Goal: Information Seeking & Learning: Compare options

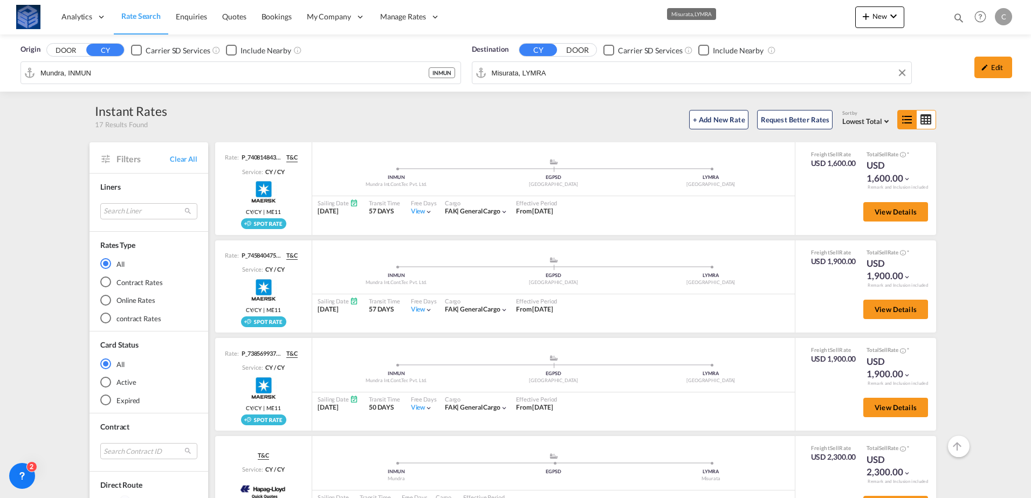
click at [587, 37] on div "Origin DOOR CY Carrier SD Services Include Nearby [PERSON_NAME] INMUN Destinati…" at bounding box center [516, 63] width 1010 height 57
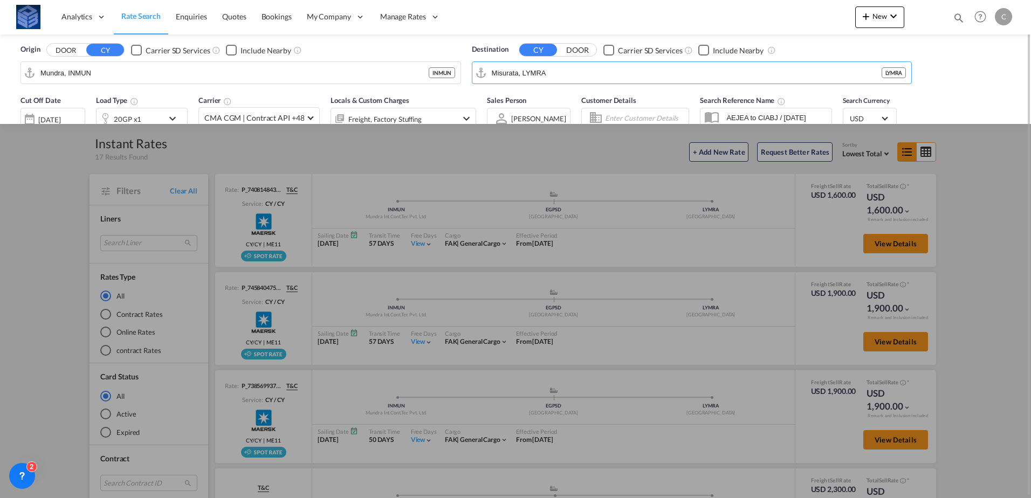
scroll to position [216, 0]
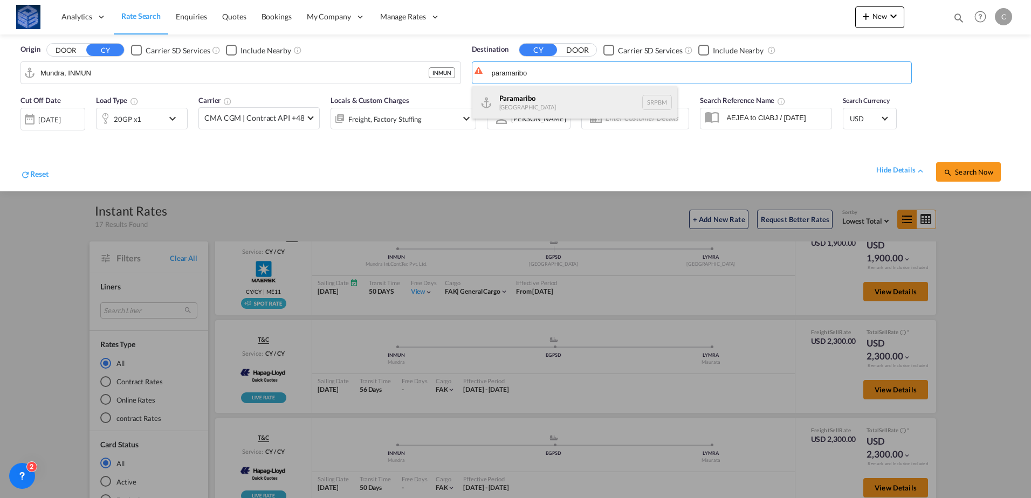
click at [534, 107] on div "Paramaribo [GEOGRAPHIC_DATA] SRPBM" at bounding box center [575, 102] width 205 height 32
type input "Paramaribo, SRPBM"
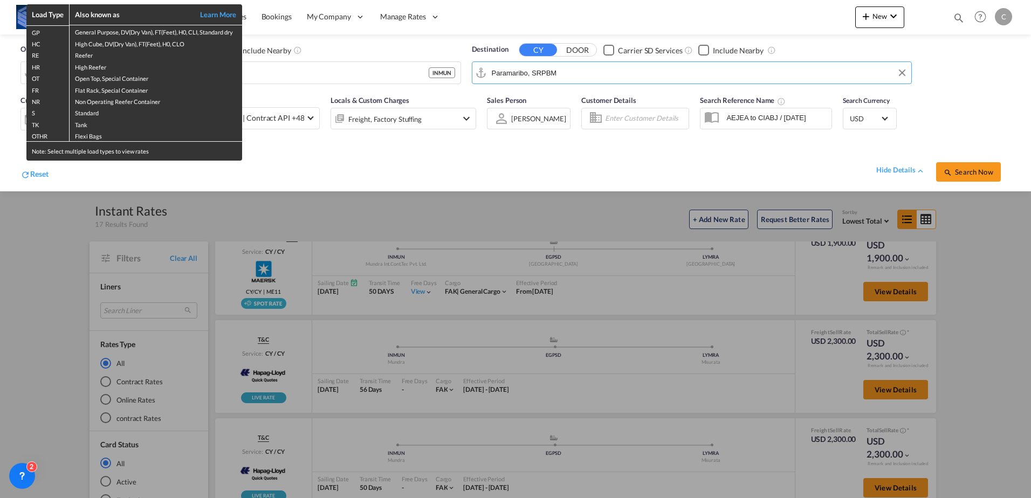
click at [287, 79] on div "Load Type Also known as Learn More GP General Purpose, DV(Dry Van), FT(Feet), H…" at bounding box center [515, 249] width 1031 height 498
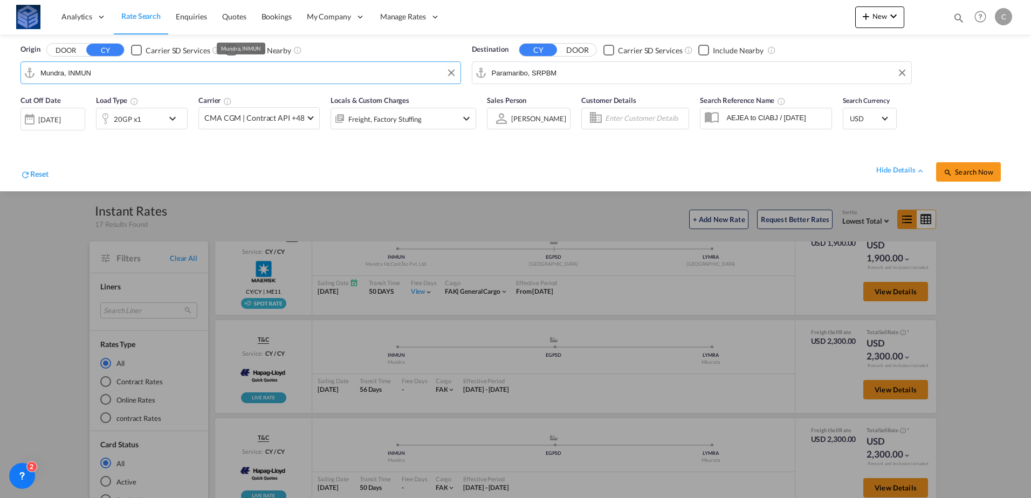
click at [287, 79] on input "Mundra, INMUN" at bounding box center [247, 73] width 415 height 16
click at [120, 106] on div "[GEOGRAPHIC_DATA] i [GEOGRAPHIC_DATA] AEJEA" at bounding box center [123, 102] width 205 height 32
type input "[GEOGRAPHIC_DATA], [GEOGRAPHIC_DATA]"
click at [980, 180] on button "Search Now" at bounding box center [968, 171] width 65 height 19
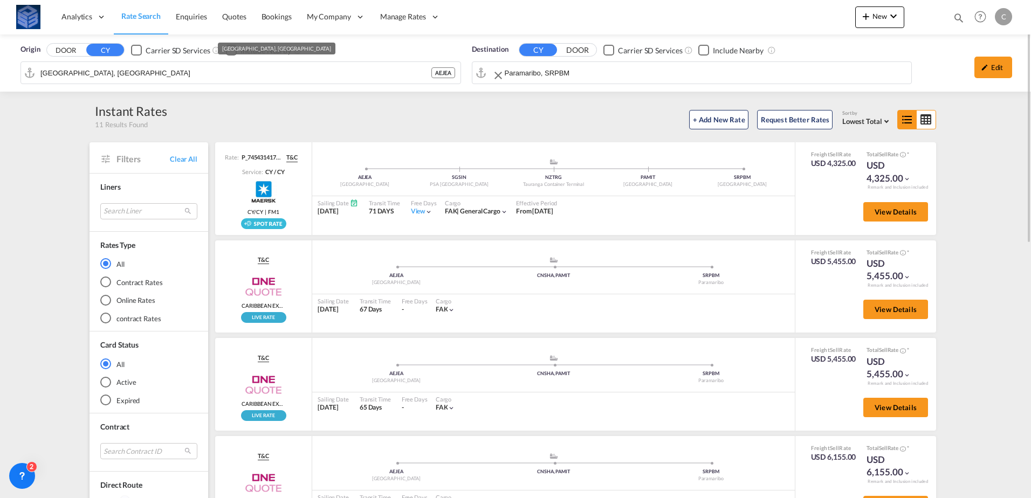
click at [552, 74] on input "Paramaribo, SRPBM" at bounding box center [706, 73] width 402 height 16
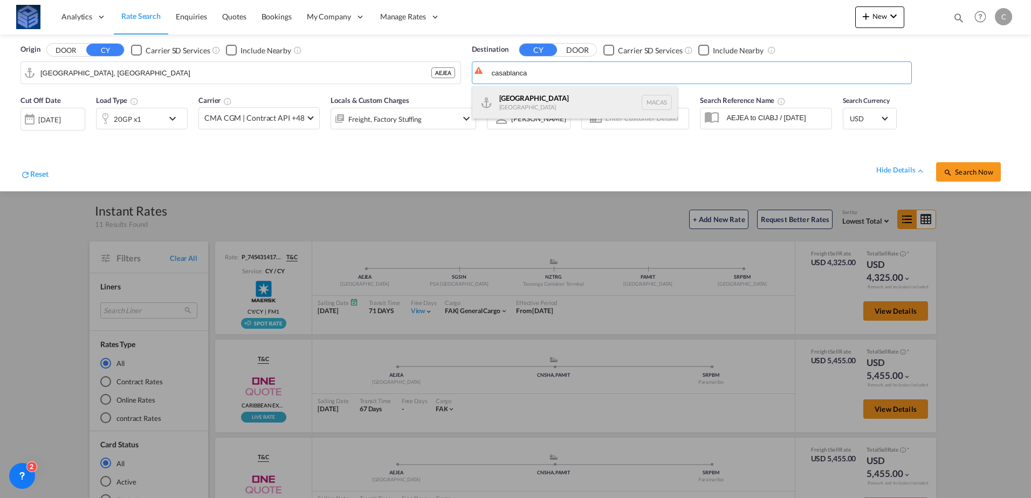
click at [515, 92] on div "Casablanca [GEOGRAPHIC_DATA] [GEOGRAPHIC_DATA]" at bounding box center [575, 102] width 205 height 32
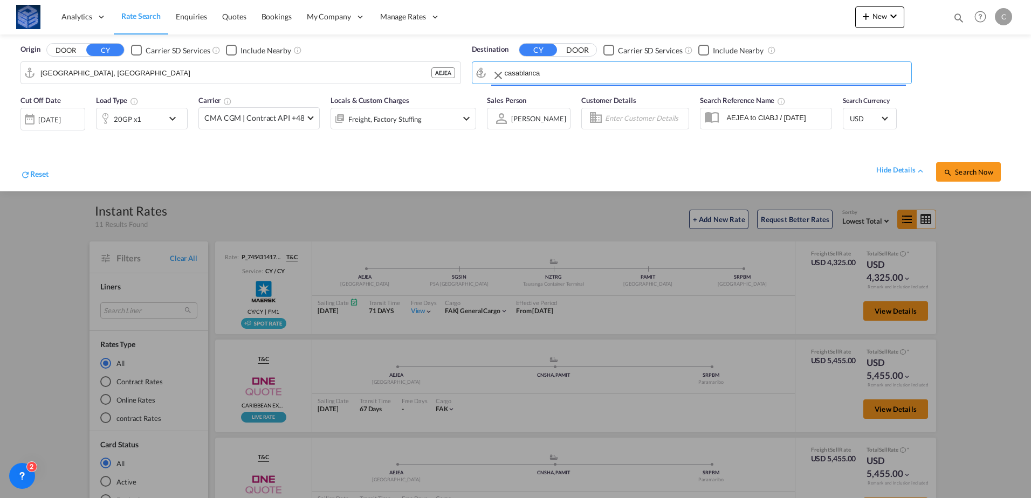
type input "[GEOGRAPHIC_DATA], MACAS"
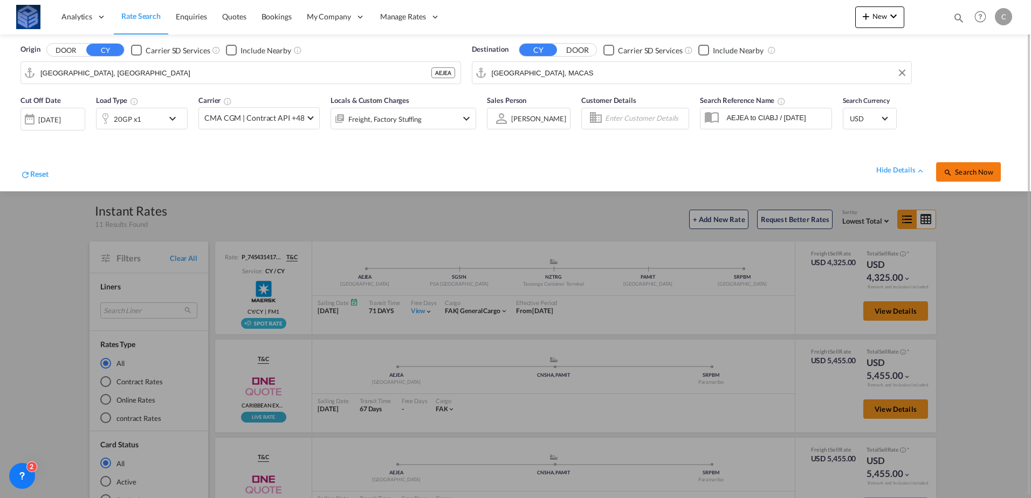
click at [951, 170] on md-icon "icon-magnify" at bounding box center [948, 172] width 9 height 9
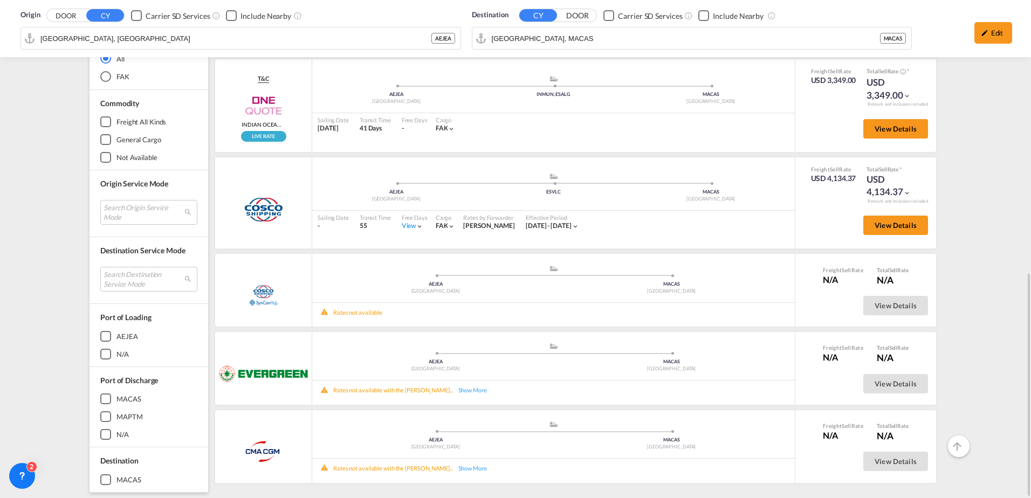
scroll to position [392, 0]
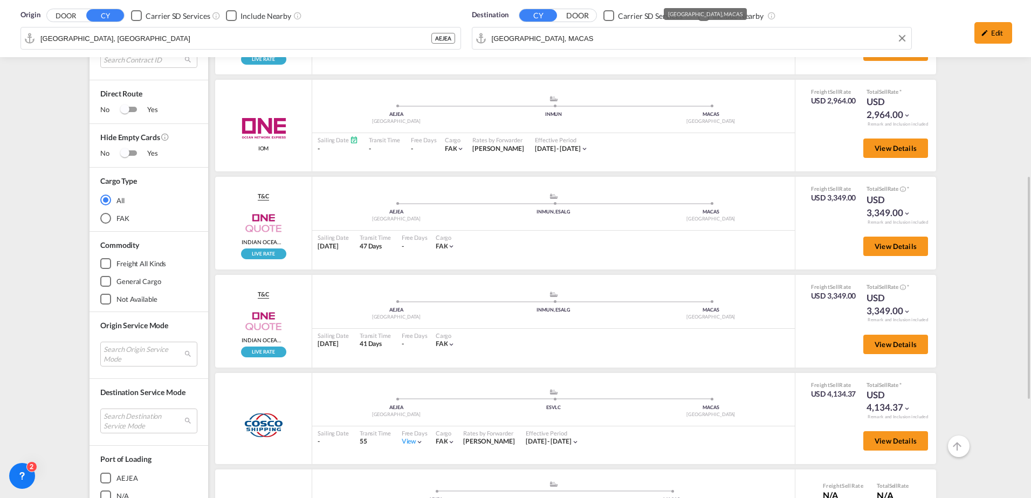
click at [546, 43] on div "Destination CY DOOR Carrier SD Services Include Nearby [GEOGRAPHIC_DATA], [GEOG…" at bounding box center [692, 30] width 441 height 40
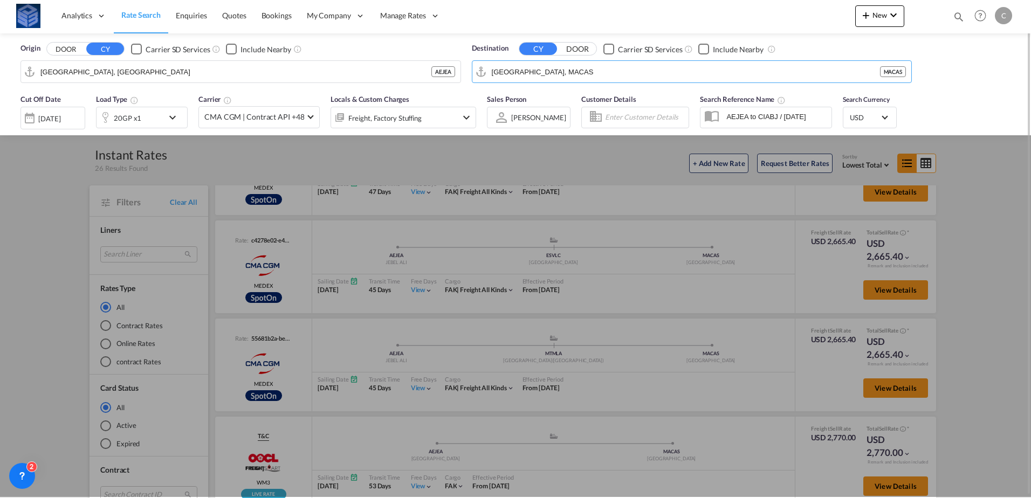
scroll to position [0, 0]
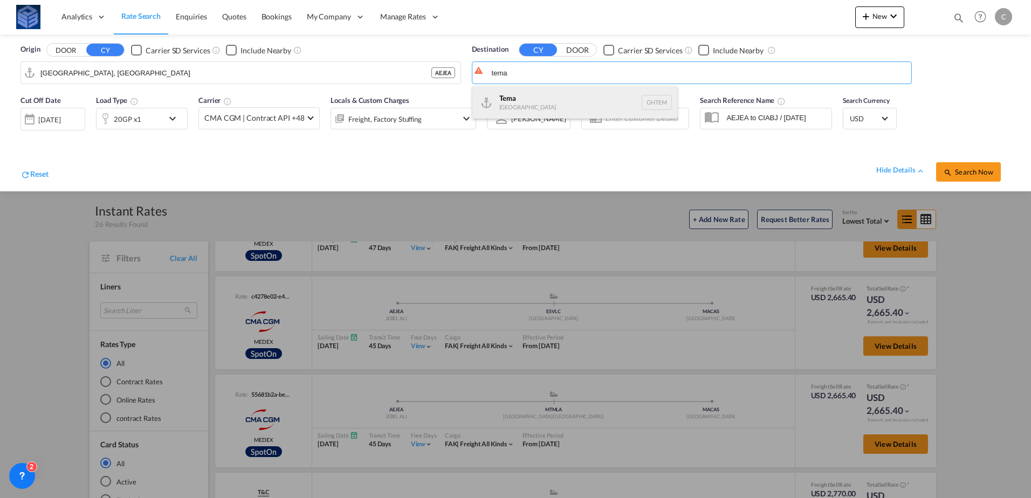
click at [542, 112] on div "Tema [GEOGRAPHIC_DATA] [GEOGRAPHIC_DATA]" at bounding box center [575, 102] width 205 height 32
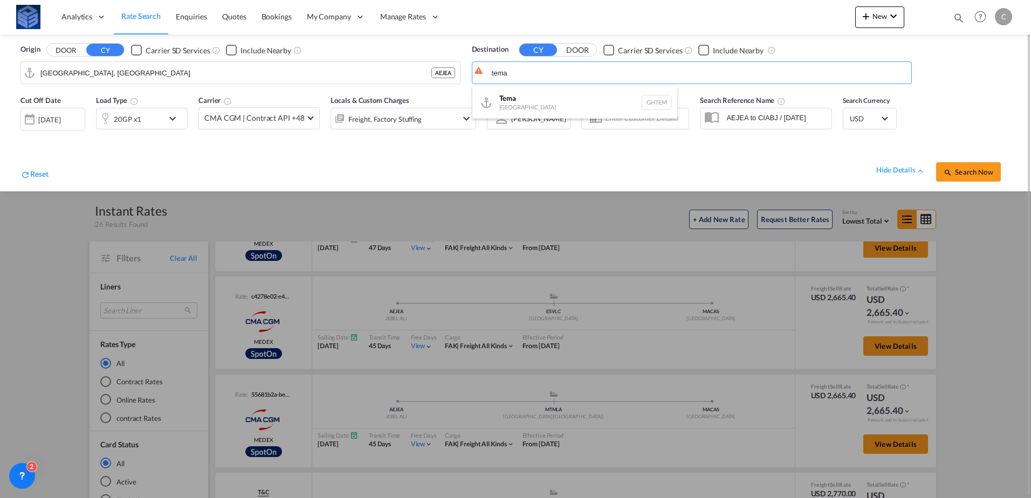
type input "Tema, GHTEM"
click at [976, 173] on span "Search Now" at bounding box center [968, 172] width 49 height 9
